Goal: Task Accomplishment & Management: Use online tool/utility

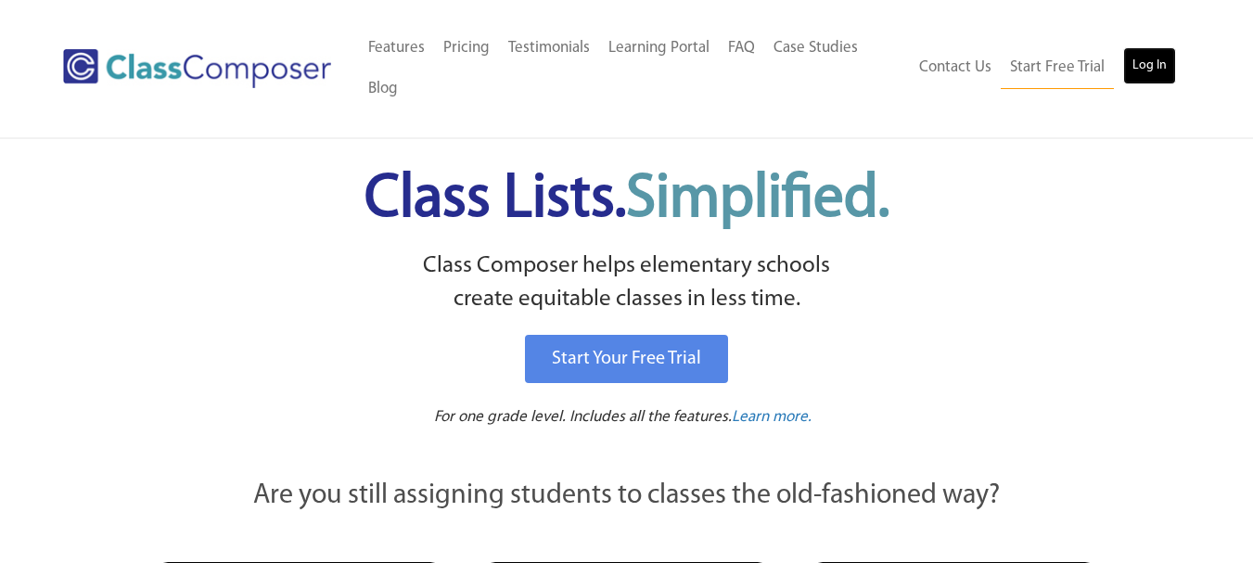
click at [1165, 71] on link "Log In" at bounding box center [1149, 65] width 53 height 37
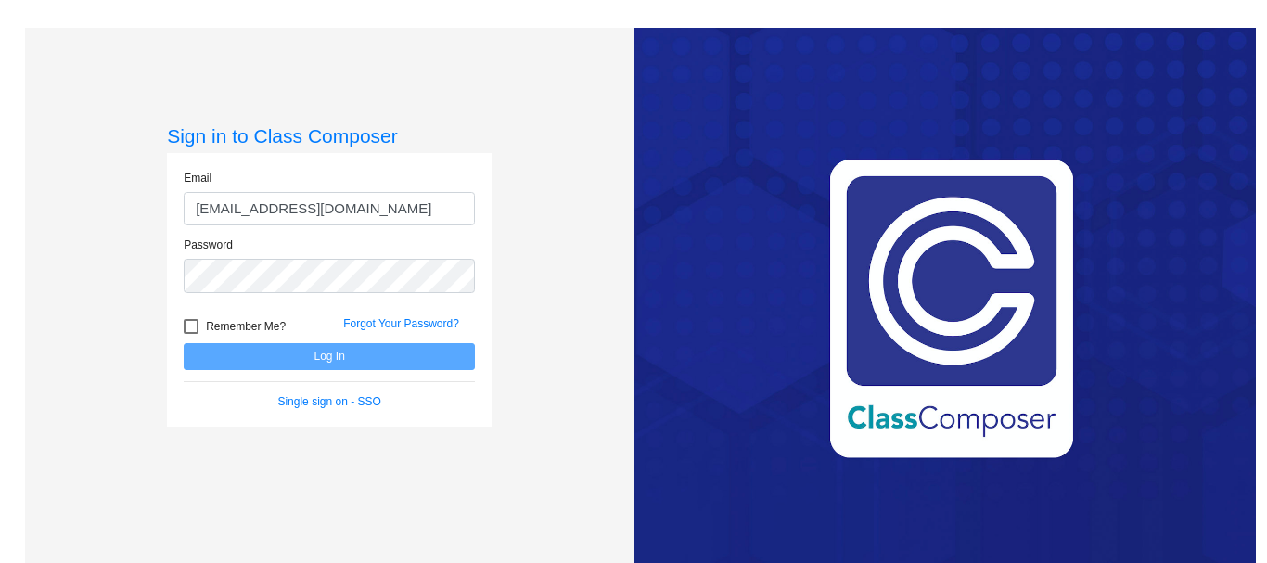
type input "[EMAIL_ADDRESS][DOMAIN_NAME]"
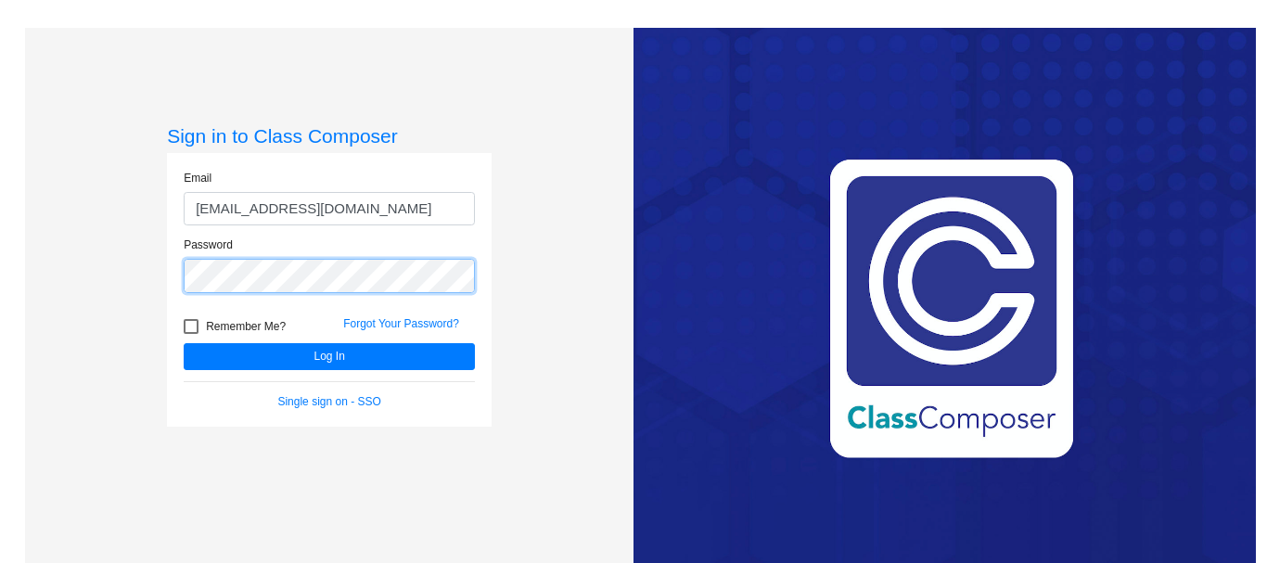
click at [184, 343] on button "Log In" at bounding box center [329, 356] width 291 height 27
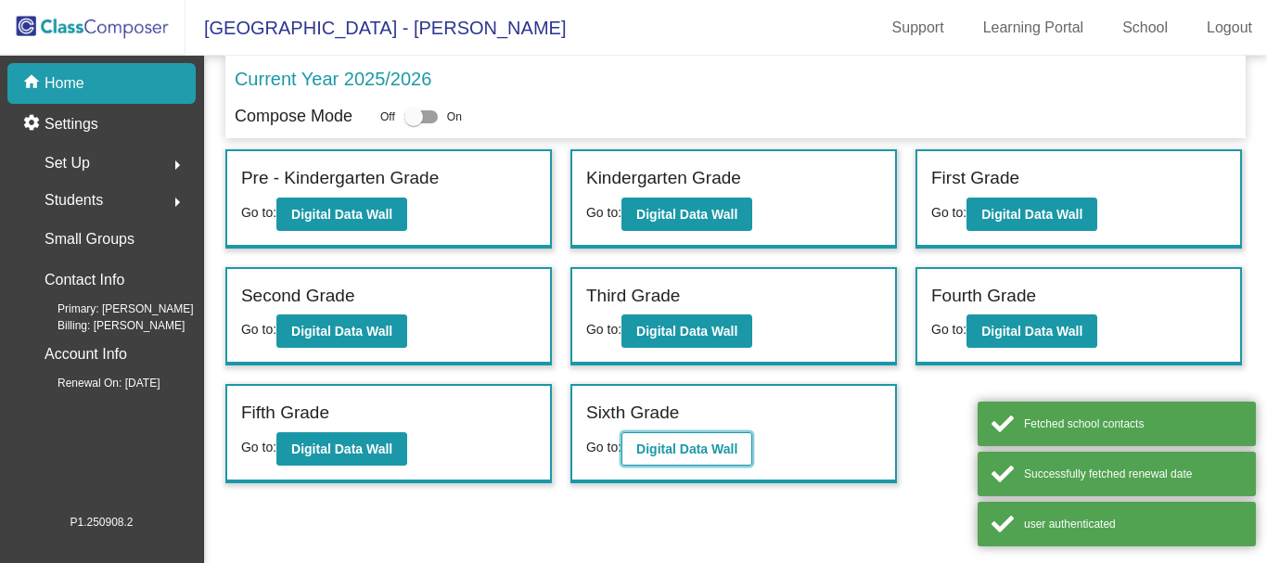
click at [676, 442] on b "Digital Data Wall" at bounding box center [686, 448] width 101 height 15
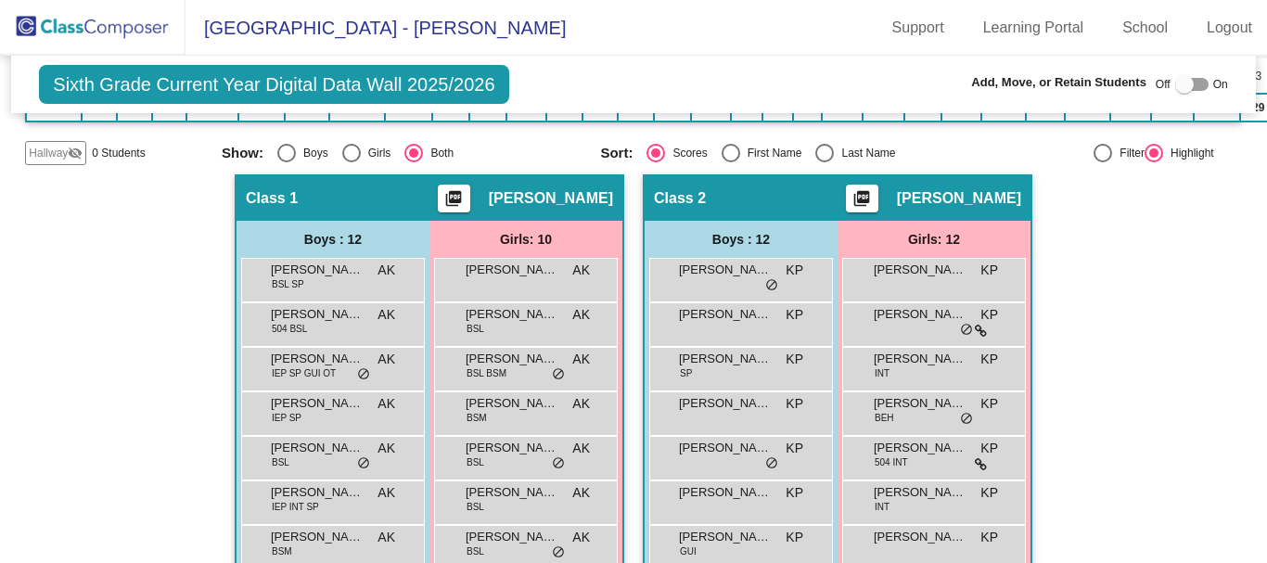
scroll to position [464, 0]
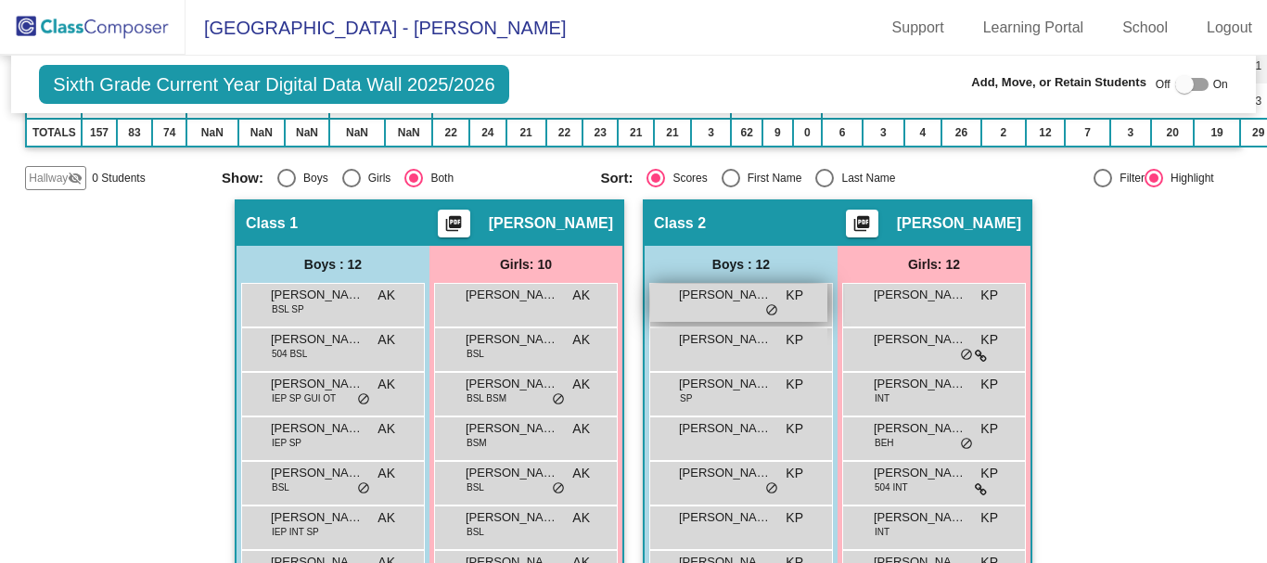
click at [719, 298] on span "Alexander Demarco" at bounding box center [725, 295] width 93 height 19
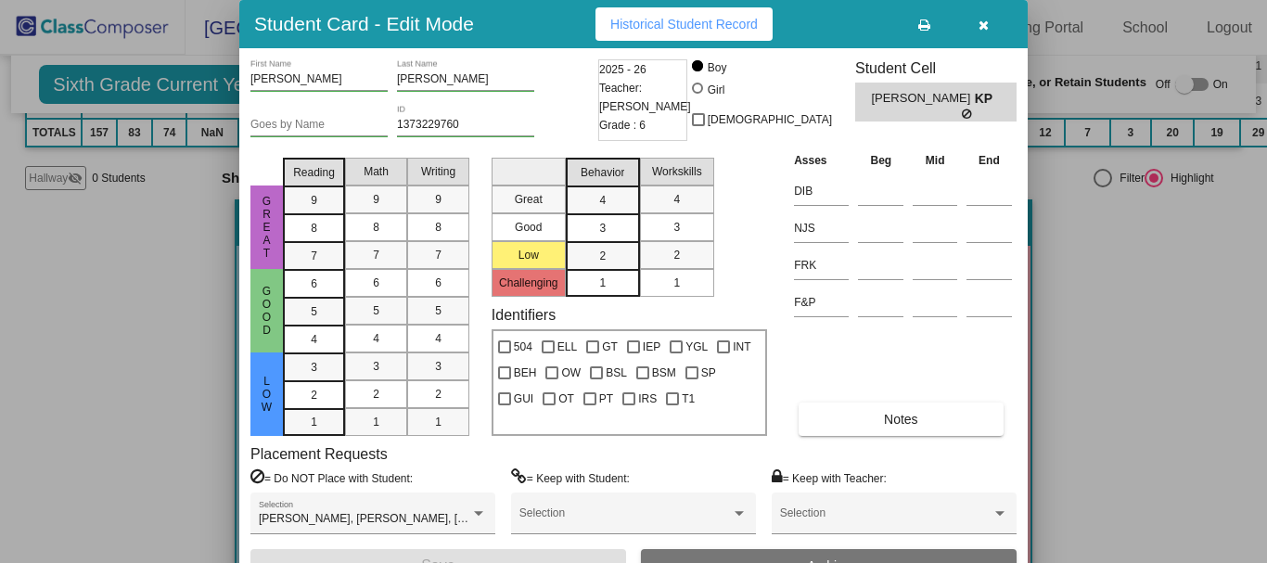
click at [971, 25] on button "button" at bounding box center [982, 23] width 59 height 33
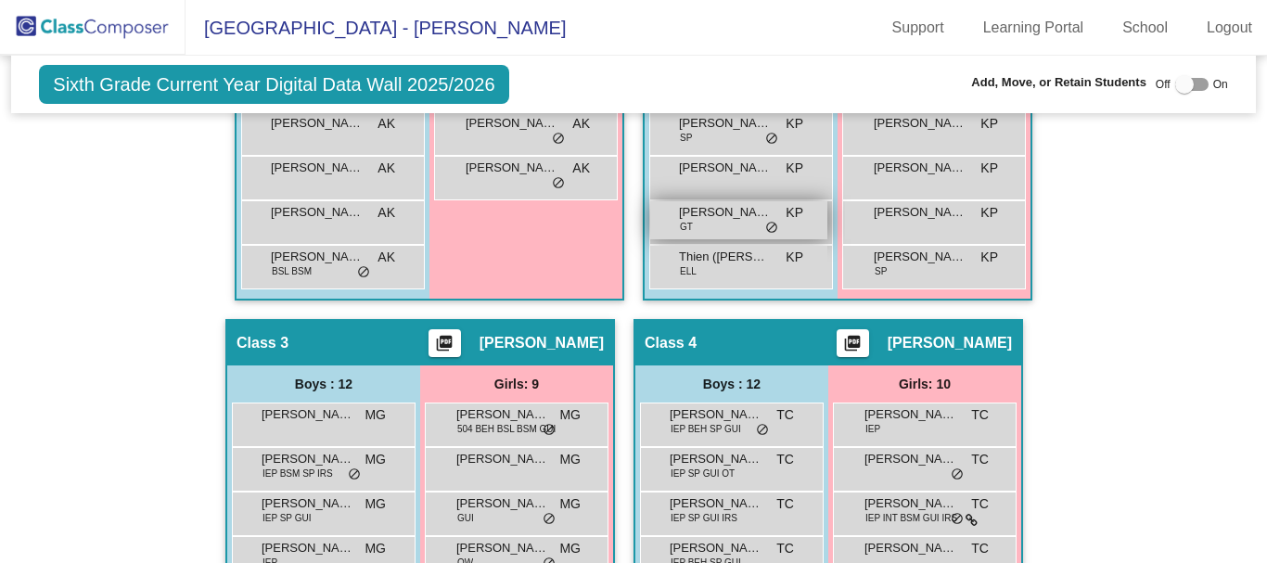
scroll to position [1020, 0]
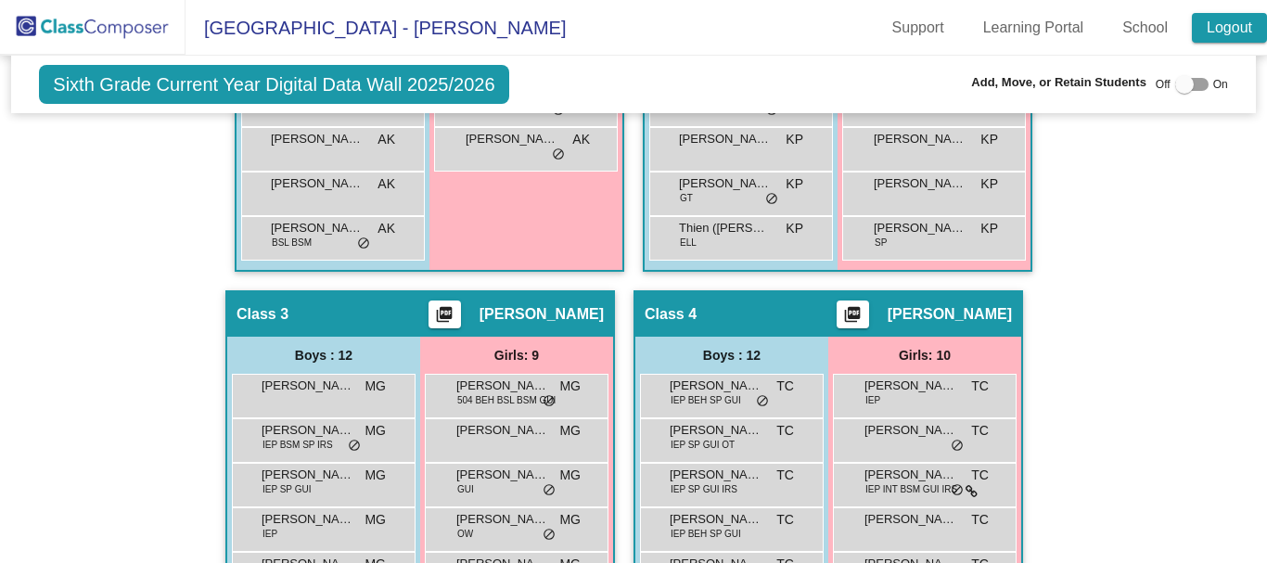
click at [1207, 27] on link "Logout" at bounding box center [1228, 28] width 75 height 30
